Goal: Information Seeking & Learning: Learn about a topic

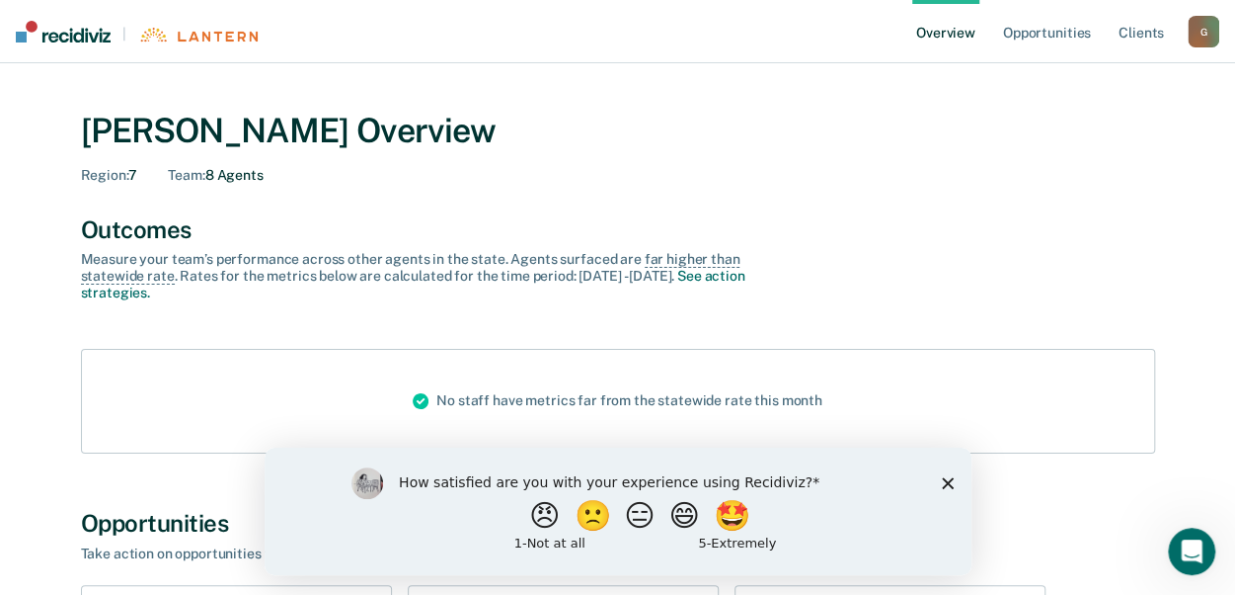
click at [947, 478] on icon "Close survey" at bounding box center [947, 482] width 12 height 12
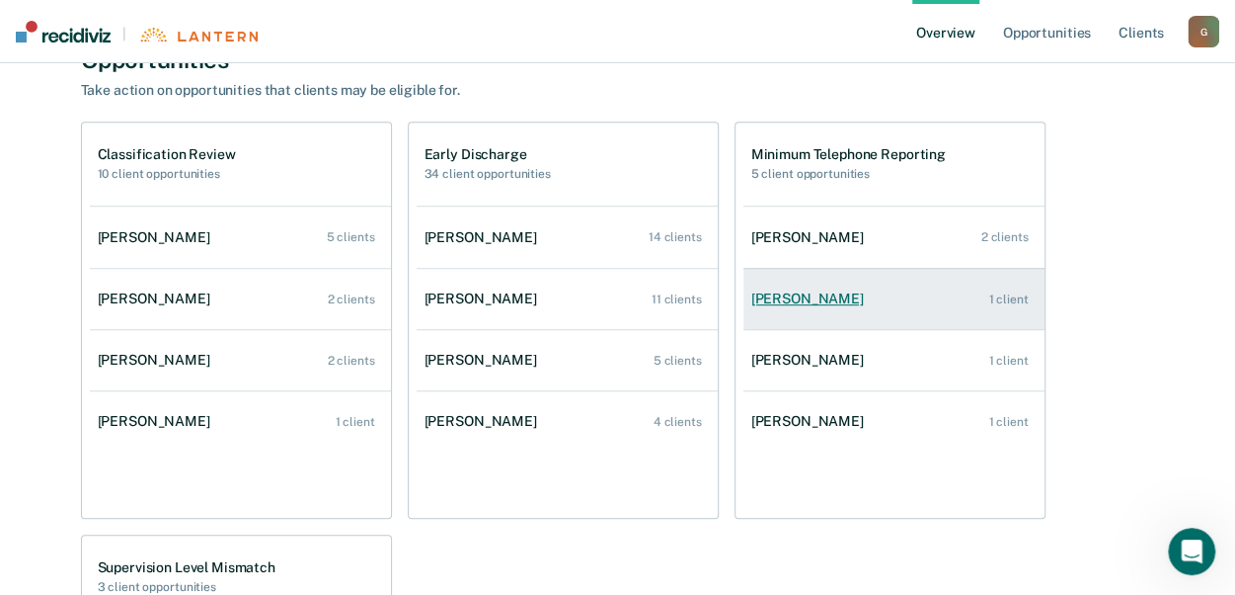
scroll to position [462, 0]
